Goal: Task Accomplishment & Management: Manage account settings

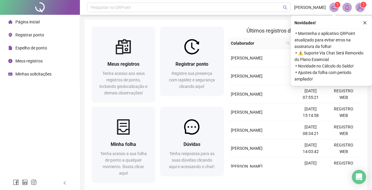
click at [30, 35] on span "Registrar ponto" at bounding box center [29, 35] width 29 height 5
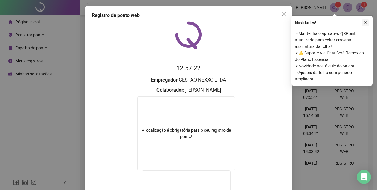
click at [365, 25] on button "button" at bounding box center [364, 22] width 7 height 7
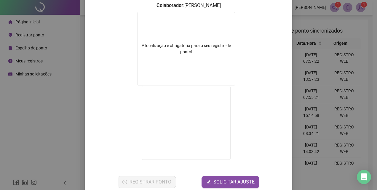
scroll to position [89, 0]
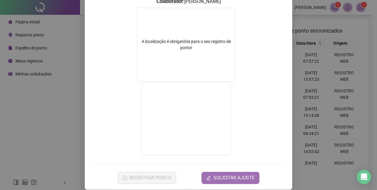
click at [227, 178] on span "SOLICITAR AJUSTE" at bounding box center [233, 177] width 41 height 7
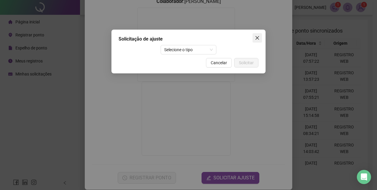
click at [258, 37] on icon "close" at bounding box center [257, 38] width 4 height 4
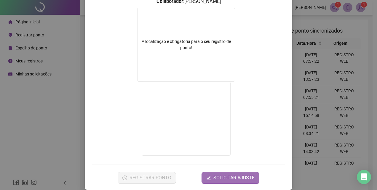
click at [229, 178] on span "SOLICITAR AJUSTE" at bounding box center [233, 177] width 41 height 7
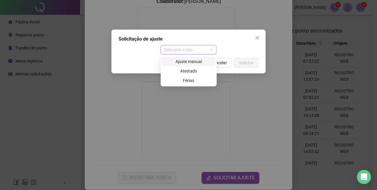
click at [212, 49] on span "Selecione o tipo" at bounding box center [188, 49] width 49 height 9
click at [194, 62] on div "Ajuste manual" at bounding box center [188, 61] width 46 height 7
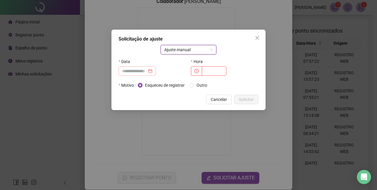
click at [152, 70] on div at bounding box center [137, 71] width 30 height 7
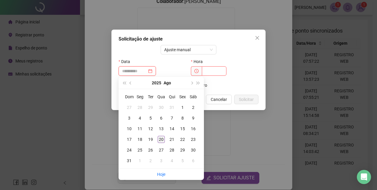
type input "**********"
click at [163, 138] on div "20" at bounding box center [160, 139] width 7 height 7
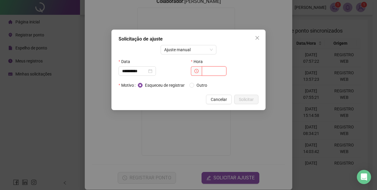
click at [205, 72] on input "text" at bounding box center [214, 70] width 25 height 9
type input "*****"
click at [247, 99] on span "Solicitar" at bounding box center [246, 99] width 15 height 7
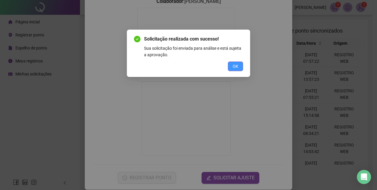
click at [237, 65] on span "OK" at bounding box center [235, 66] width 6 height 7
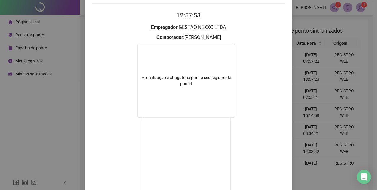
scroll to position [0, 0]
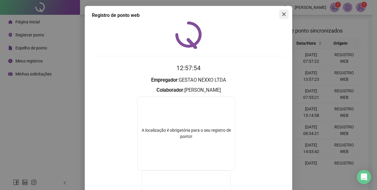
click at [282, 17] on button "Close" at bounding box center [283, 13] width 9 height 9
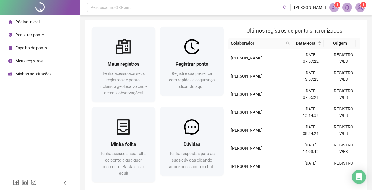
click at [32, 35] on span "Registrar ponto" at bounding box center [29, 35] width 29 height 5
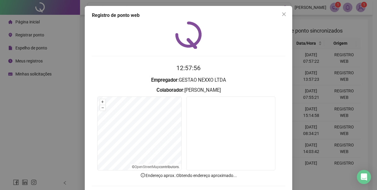
scroll to position [28, 0]
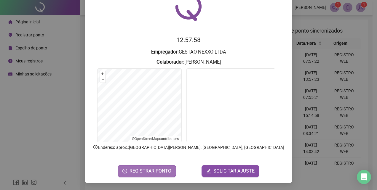
click at [159, 171] on span "REGISTRAR PONTO" at bounding box center [150, 171] width 42 height 7
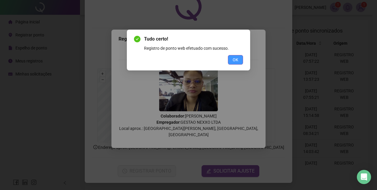
click at [237, 61] on span "OK" at bounding box center [235, 60] width 6 height 7
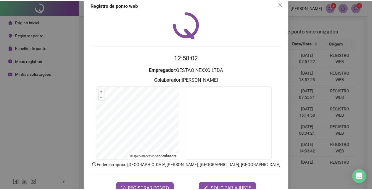
scroll to position [0, 0]
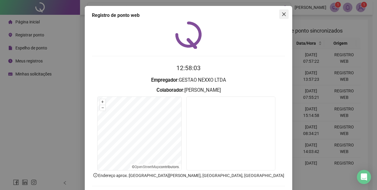
click at [284, 16] on span "Close" at bounding box center [283, 14] width 9 height 5
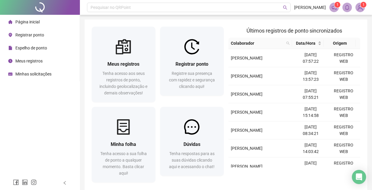
click at [34, 22] on span "Página inicial" at bounding box center [27, 22] width 24 height 5
click at [30, 22] on span "Página inicial" at bounding box center [27, 22] width 24 height 5
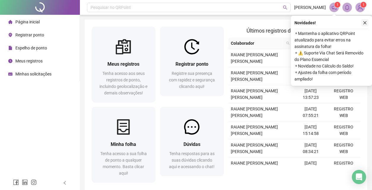
click at [365, 22] on icon "close" at bounding box center [365, 23] width 4 height 4
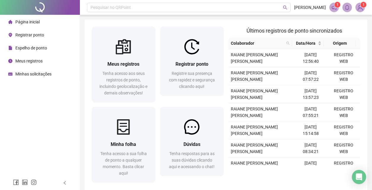
click at [38, 36] on span "Registrar ponto" at bounding box center [29, 35] width 29 height 5
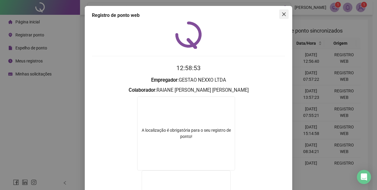
click at [282, 14] on icon "close" at bounding box center [283, 14] width 5 height 5
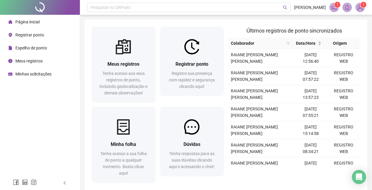
click at [29, 47] on span "Espelho de ponto" at bounding box center [31, 48] width 32 height 5
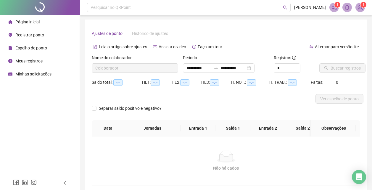
type input "**********"
click at [328, 65] on button "Buscar registros" at bounding box center [342, 67] width 46 height 9
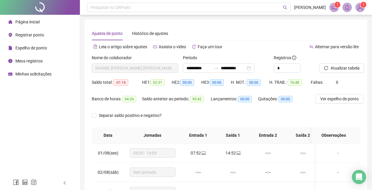
click at [38, 22] on span "Página inicial" at bounding box center [27, 22] width 24 height 5
